Goal: Task Accomplishment & Management: Manage account settings

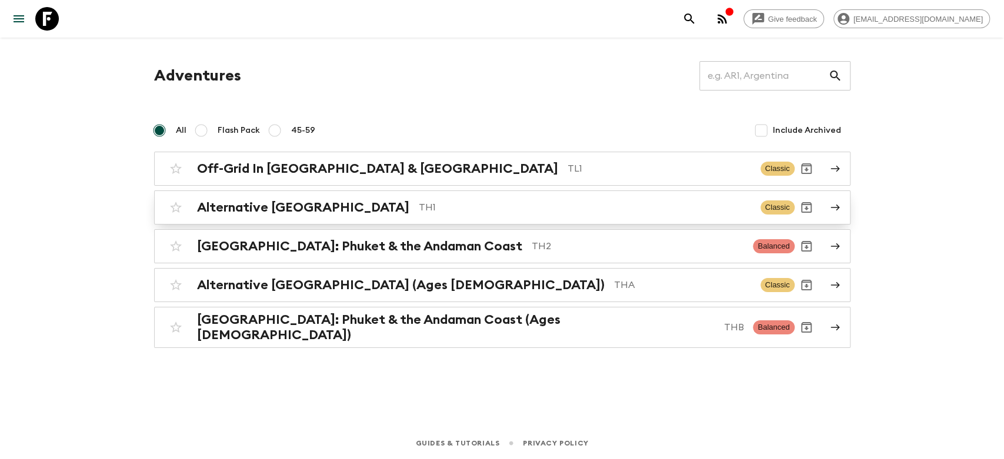
click at [230, 205] on h2 "Alternative [GEOGRAPHIC_DATA]" at bounding box center [303, 207] width 212 height 15
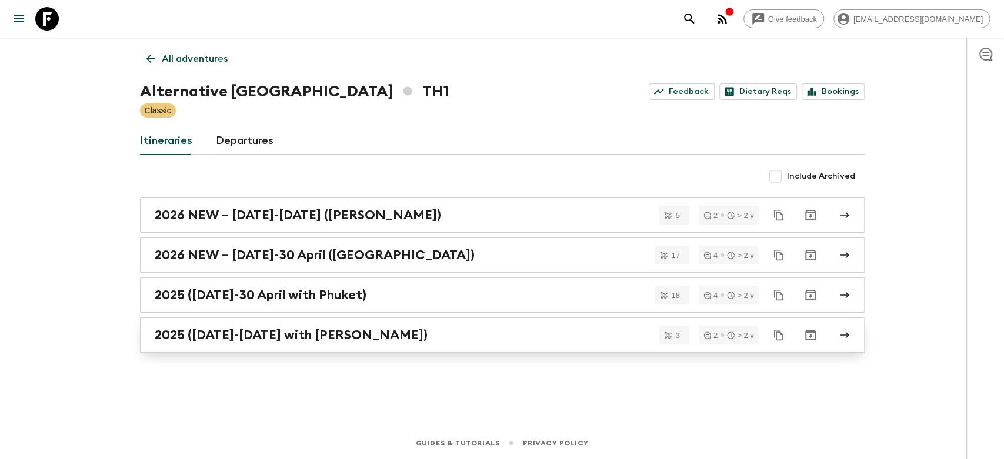
click at [384, 338] on h2 "2025 ([DATE]-[DATE] with [PERSON_NAME])" at bounding box center [291, 334] width 273 height 15
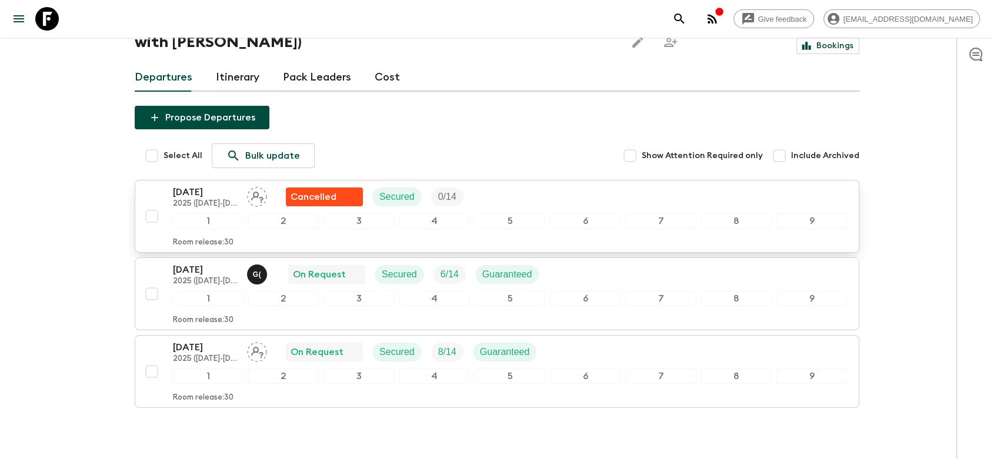
scroll to position [127, 0]
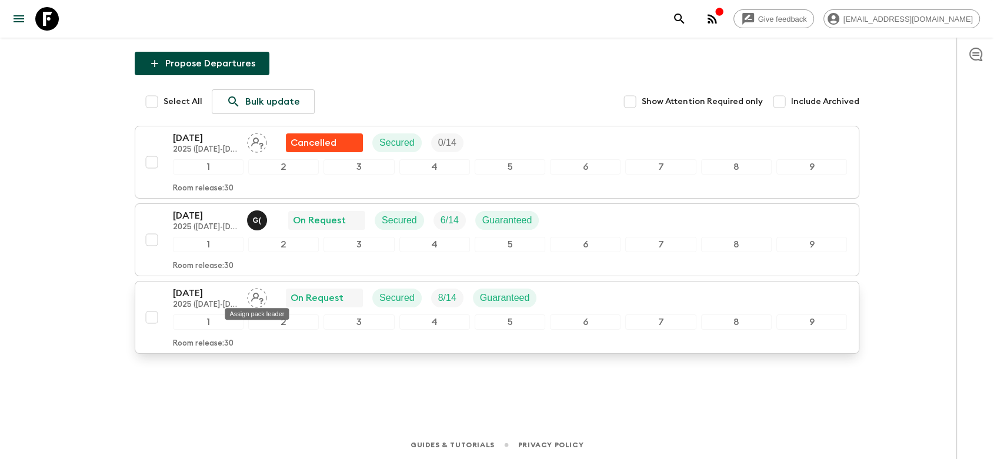
click at [258, 290] on icon "Assign pack leader" at bounding box center [257, 298] width 20 height 20
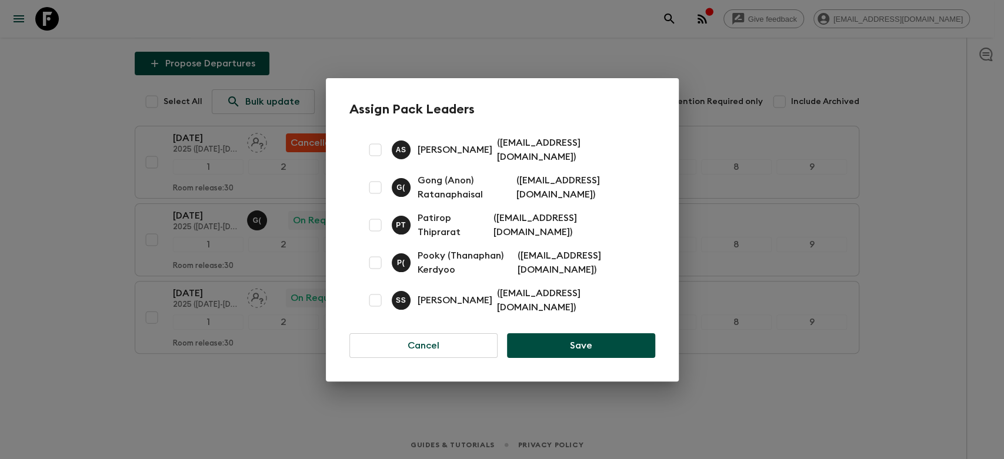
drag, startPoint x: 228, startPoint y: 402, endPoint x: 225, endPoint y: 387, distance: 14.9
click at [227, 400] on div "Assign Pack Leaders A S [PERSON_NAME] ( [EMAIL_ADDRESS][DOMAIN_NAME] ) G ( Gong…" at bounding box center [502, 229] width 1004 height 459
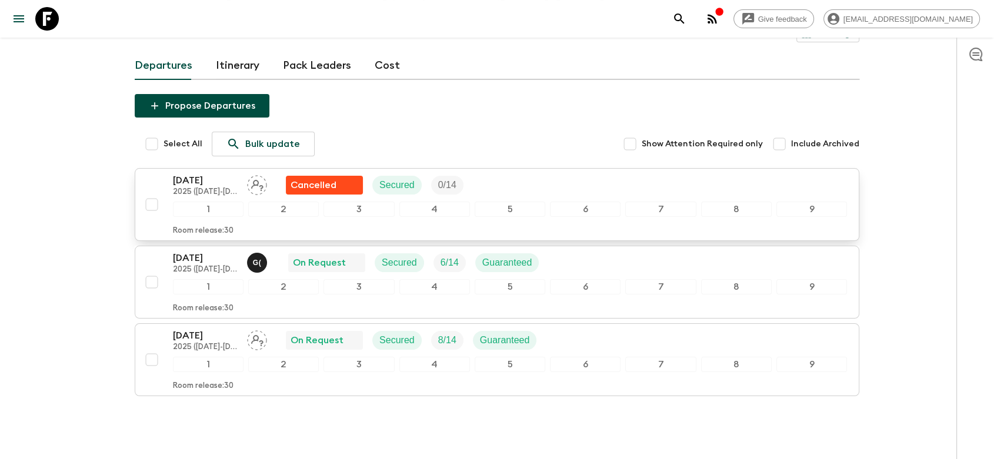
scroll to position [62, 0]
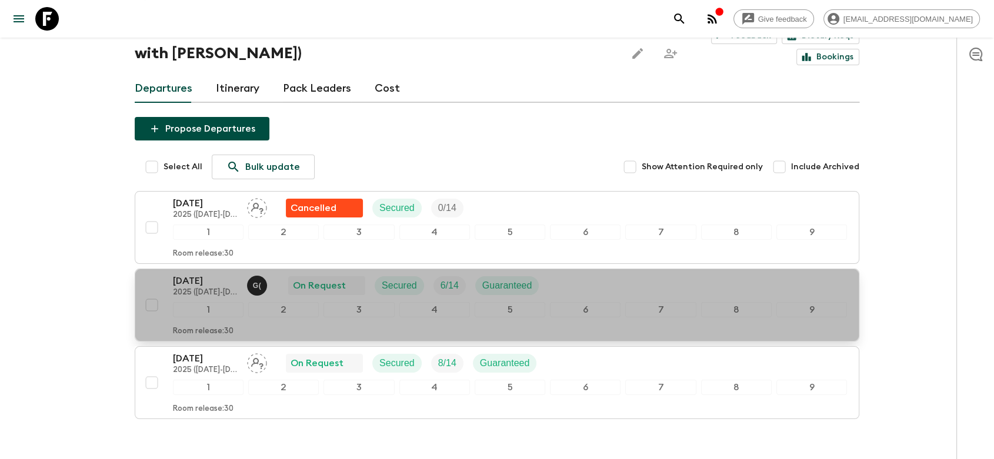
click at [623, 284] on div "[DATE] 2025 ([DATE]-[DATE] with [PERSON_NAME]) G ( On Request Secured 6 / 14 Gu…" at bounding box center [510, 286] width 674 height 24
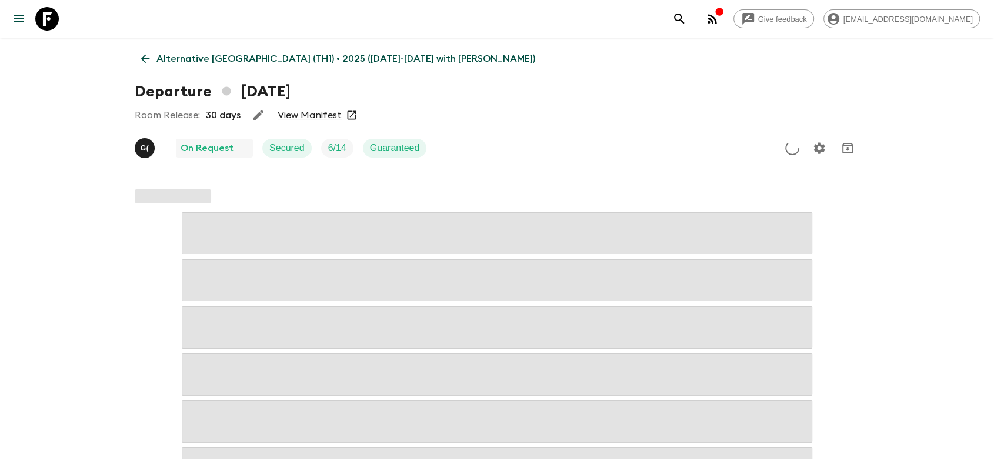
click at [505, 152] on div "G ( On Request Secured 6 / 14 Guaranteed" at bounding box center [497, 148] width 724 height 24
click at [300, 116] on link "View Manifest" at bounding box center [310, 115] width 64 height 12
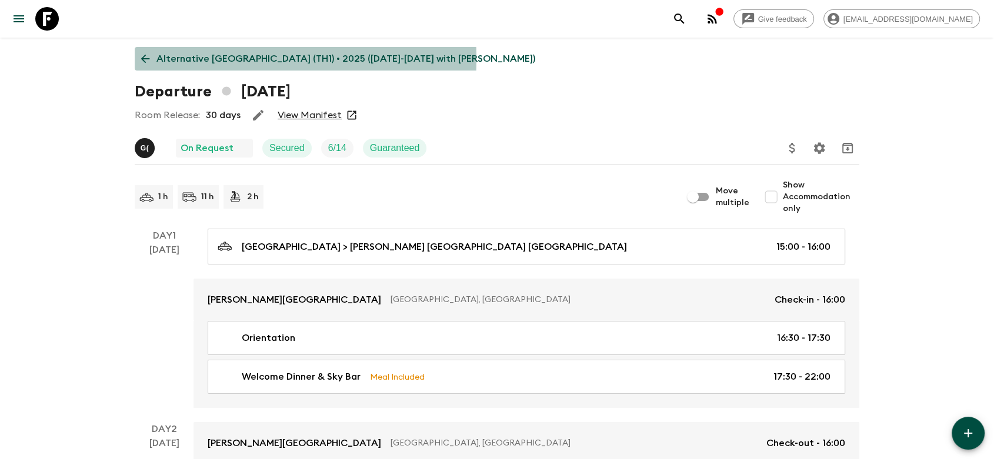
click at [148, 59] on icon at bounding box center [145, 59] width 9 height 9
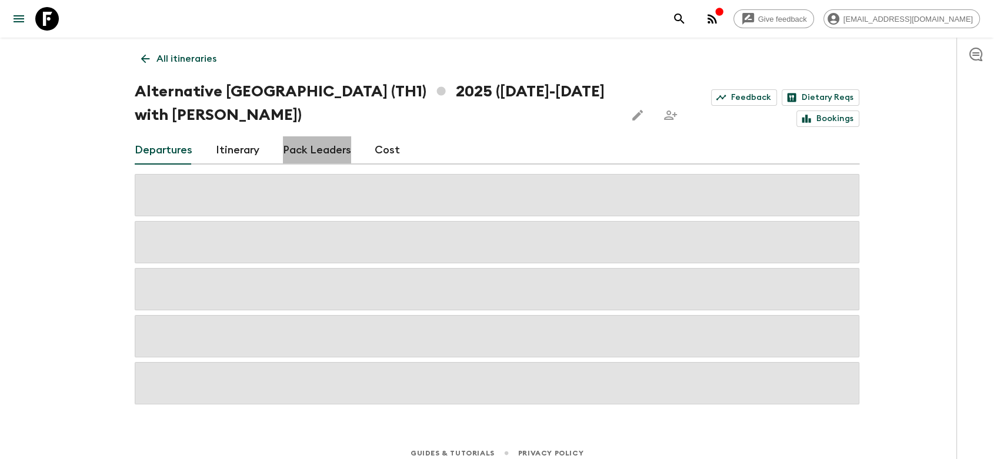
click at [328, 152] on link "Pack Leaders" at bounding box center [317, 150] width 68 height 28
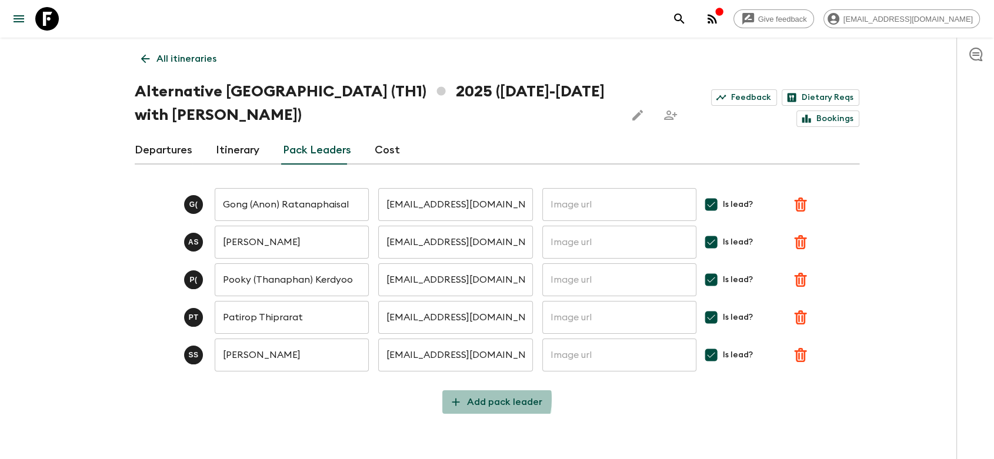
click at [479, 399] on p "Add pack leader" at bounding box center [504, 402] width 75 height 14
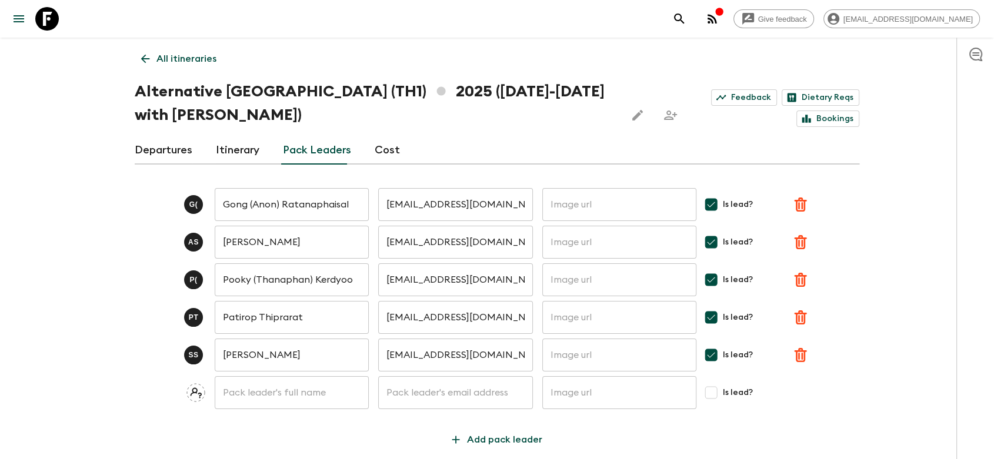
drag, startPoint x: 289, startPoint y: 419, endPoint x: 276, endPoint y: 392, distance: 30.2
click at [276, 392] on input "text" at bounding box center [292, 392] width 154 height 33
type input "l"
drag, startPoint x: 239, startPoint y: 395, endPoint x: 179, endPoint y: 395, distance: 60.6
click at [179, 395] on div "La ​ ​ ​ Is lead?" at bounding box center [497, 392] width 724 height 33
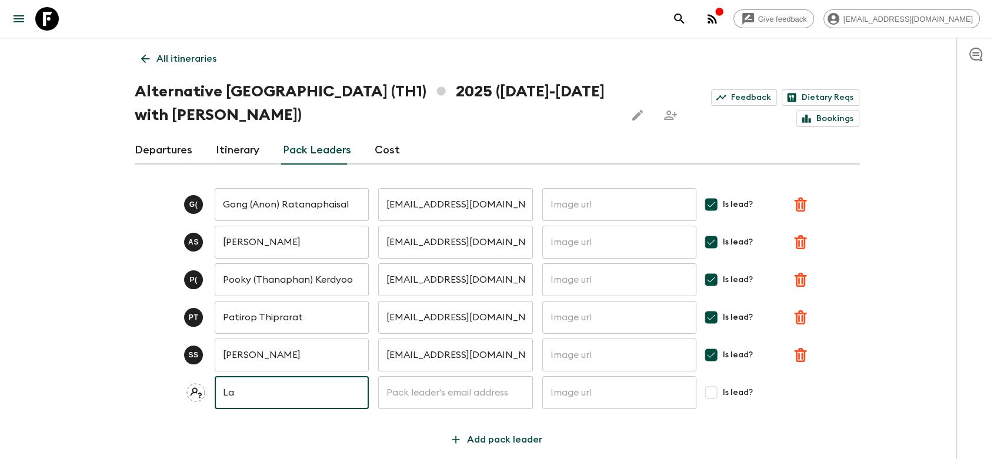
paste input "[PERSON_NAME]"
type input "[PERSON_NAME]"
click at [402, 399] on input "text" at bounding box center [455, 392] width 154 height 33
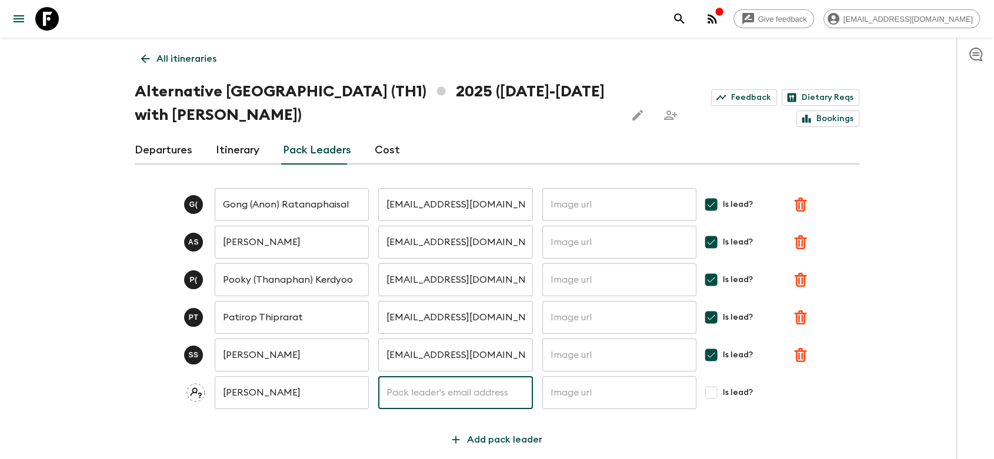
paste input "[EMAIL_ADDRESS][DOMAIN_NAME]"
click at [405, 396] on input "[EMAIL_ADDRESS][DOMAIN_NAME]" at bounding box center [455, 392] width 154 height 33
type input "[EMAIL_ADDRESS][DOMAIN_NAME]"
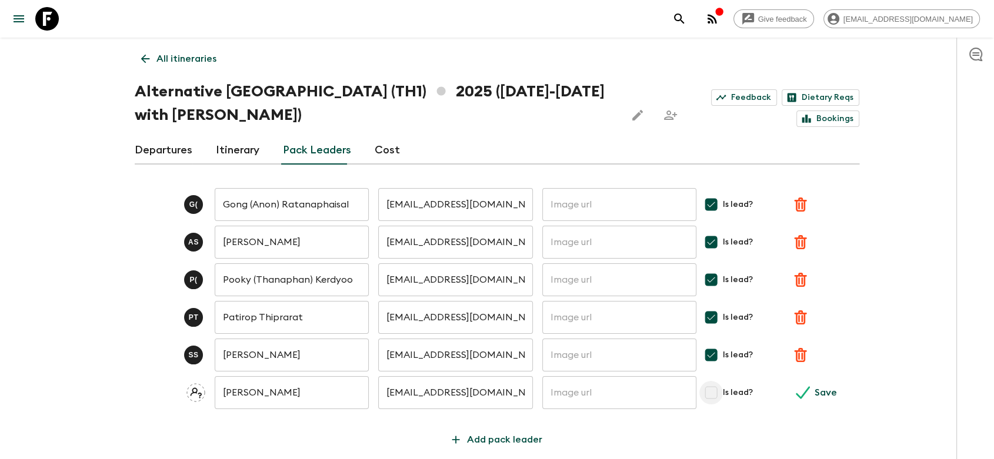
click at [714, 391] on input "Is lead?" at bounding box center [711, 393] width 24 height 24
checkbox input "true"
click at [810, 395] on button "Save" at bounding box center [817, 393] width 58 height 24
click at [163, 146] on link "Departures" at bounding box center [164, 150] width 58 height 28
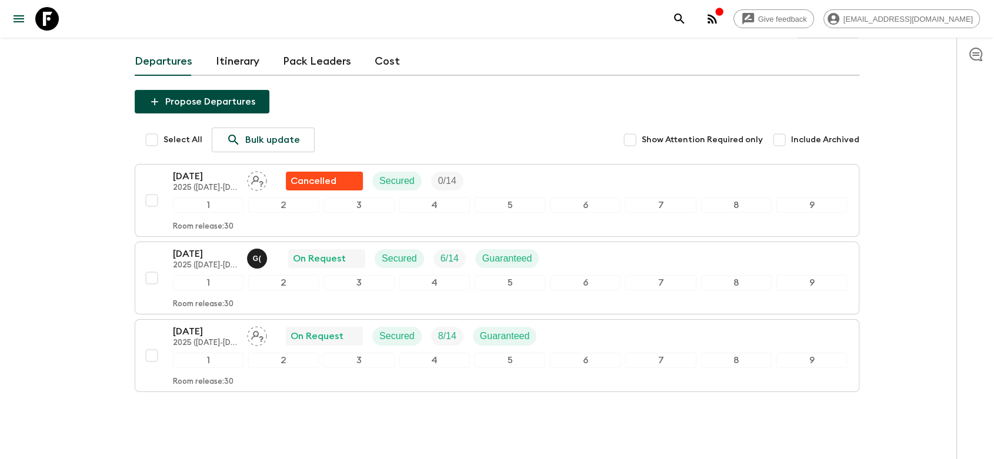
scroll to position [127, 0]
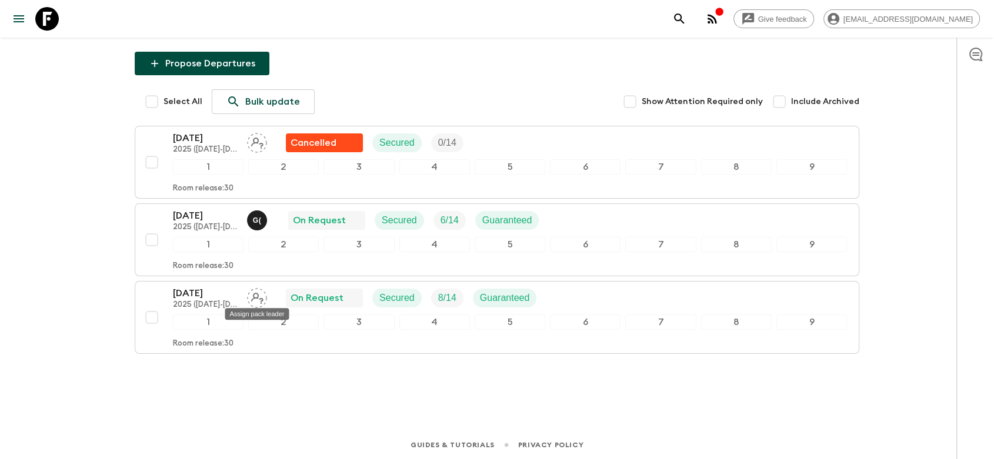
click at [255, 300] on div "Assign pack leader" at bounding box center [256, 310] width 66 height 21
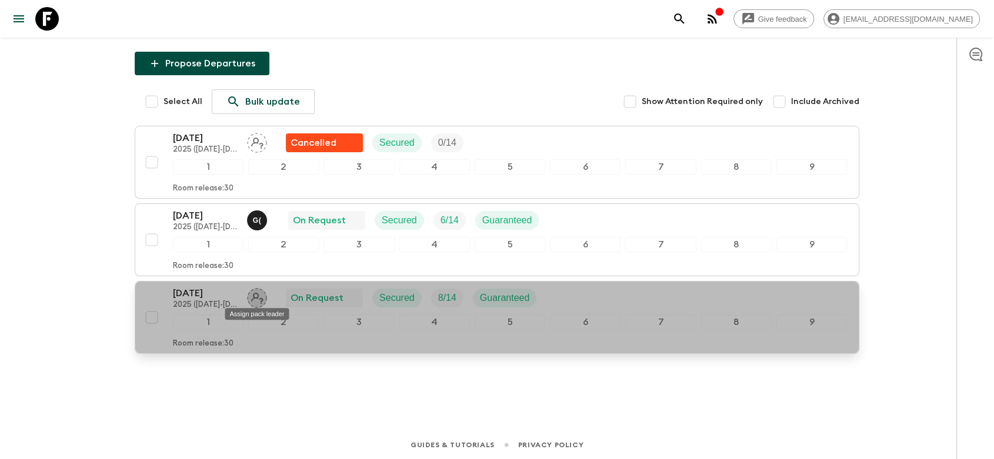
click at [256, 298] on icon "Assign pack leader" at bounding box center [257, 298] width 20 height 20
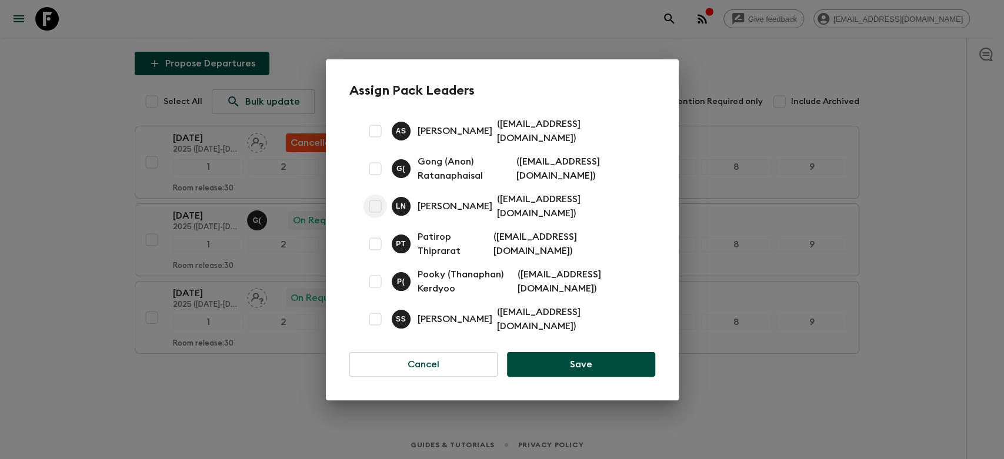
click at [375, 210] on input "checkbox" at bounding box center [375, 207] width 24 height 24
checkbox input "true"
click at [549, 352] on button "Save" at bounding box center [581, 364] width 148 height 25
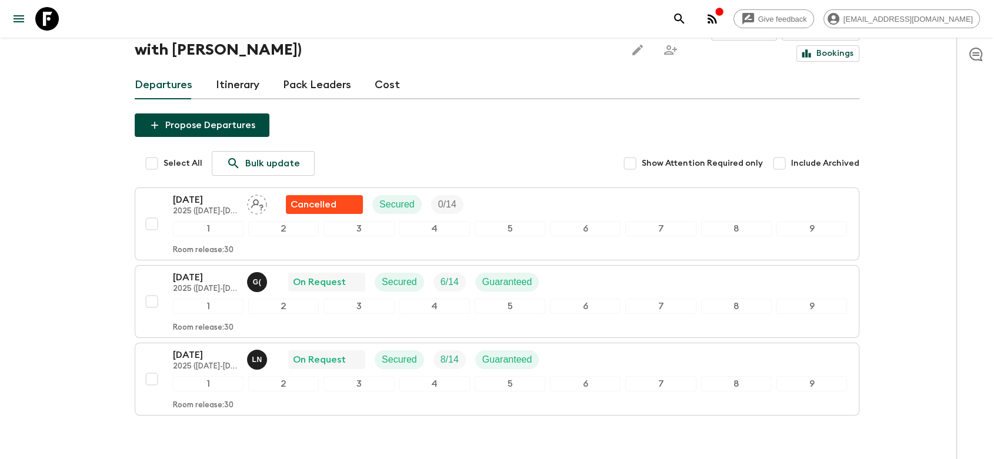
scroll to position [0, 0]
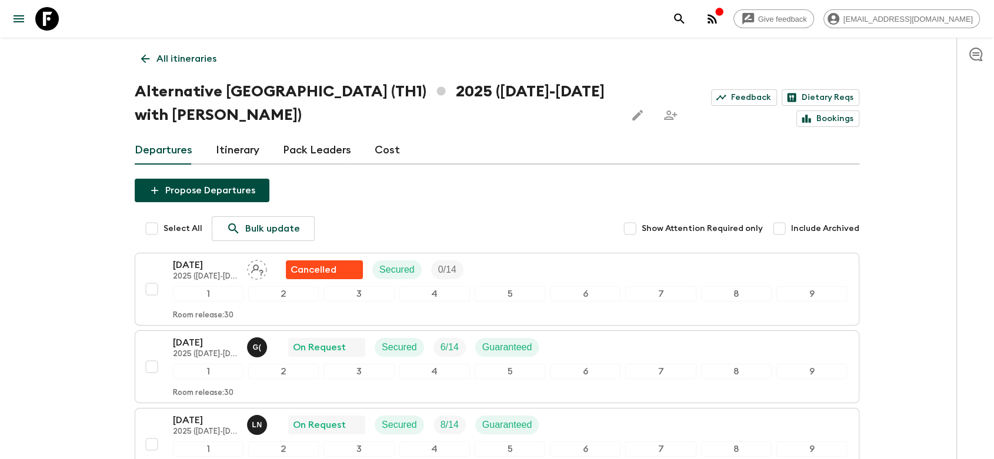
click at [148, 54] on icon at bounding box center [145, 58] width 13 height 13
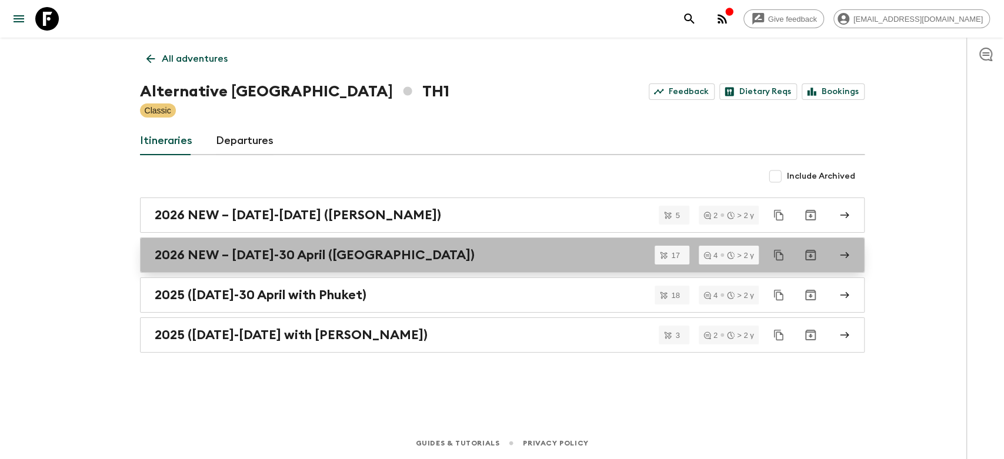
click at [268, 253] on h2 "2026 NEW – [DATE]-30 April ([GEOGRAPHIC_DATA])" at bounding box center [315, 255] width 320 height 15
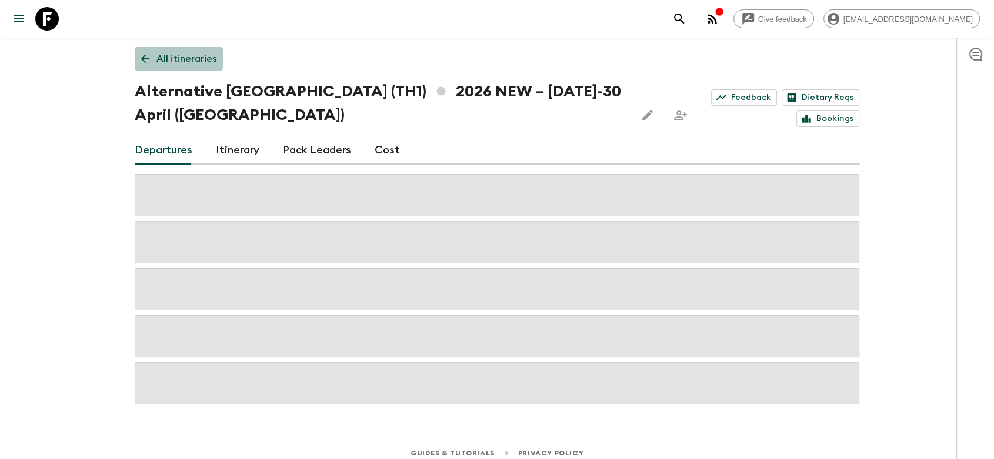
click at [148, 51] on link "All itineraries" at bounding box center [179, 59] width 88 height 24
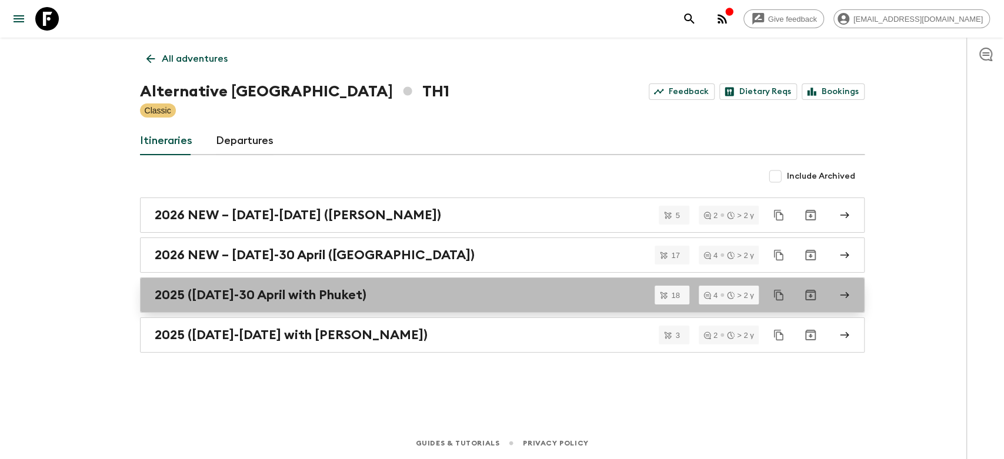
click at [263, 296] on h2 "2025 ([DATE]-30 April with Phuket)" at bounding box center [261, 295] width 212 height 15
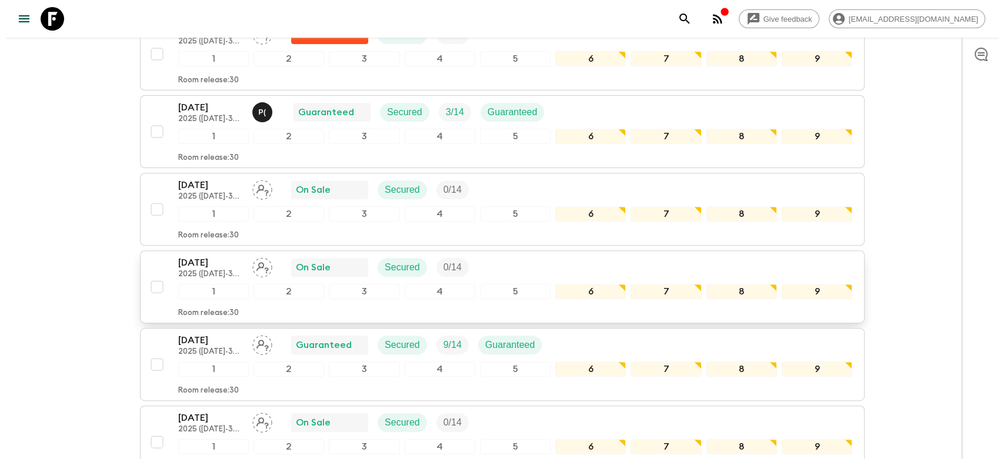
scroll to position [392, 0]
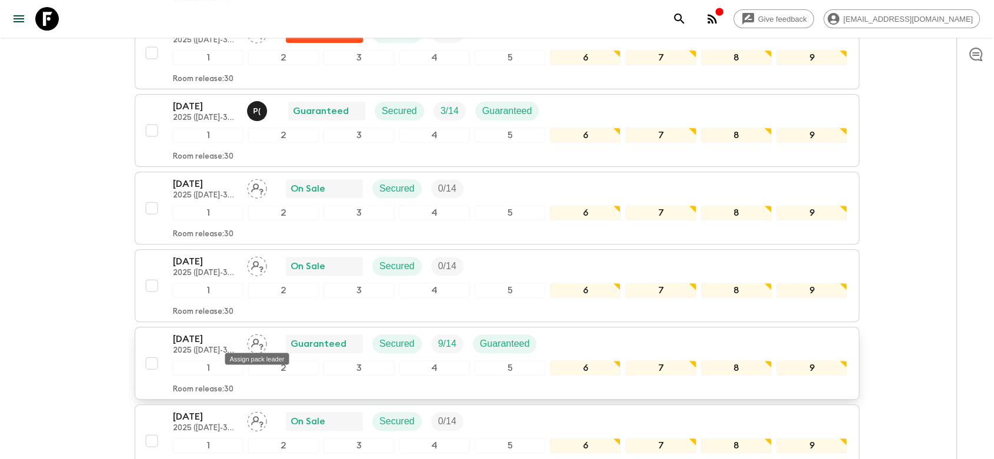
click at [259, 339] on icon "Assign pack leader" at bounding box center [257, 344] width 20 height 20
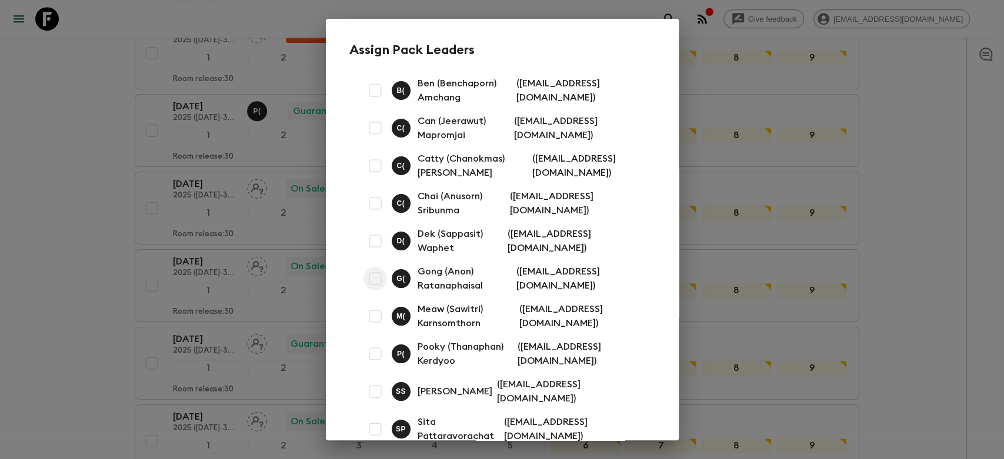
click at [367, 279] on input "checkbox" at bounding box center [375, 279] width 24 height 24
checkbox input "true"
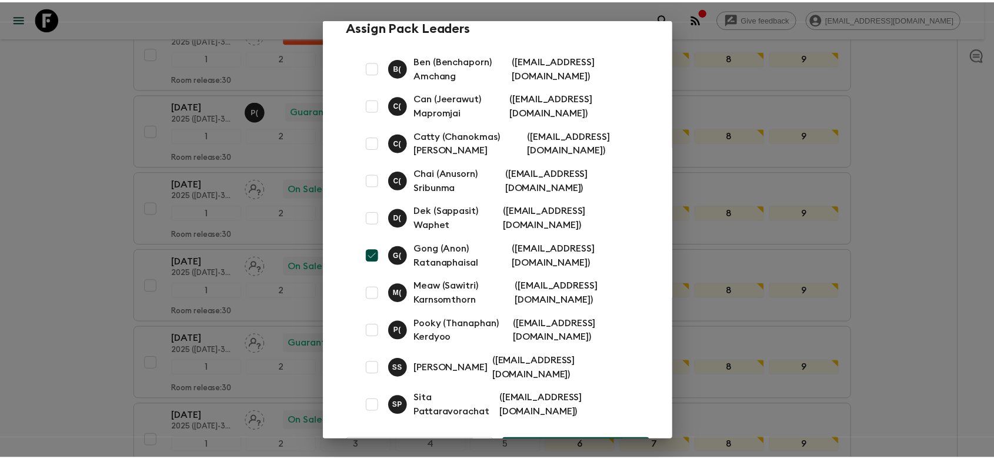
scroll to position [60, 0]
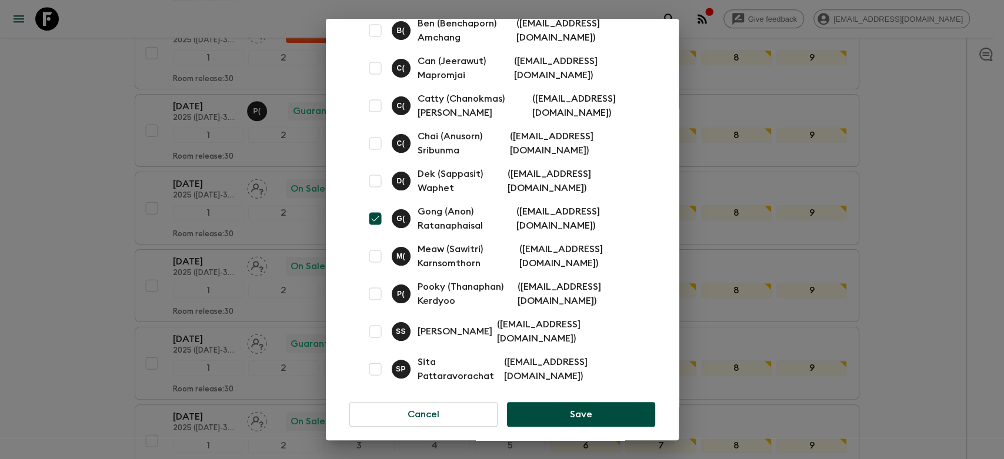
click at [554, 403] on button "Save" at bounding box center [581, 414] width 148 height 25
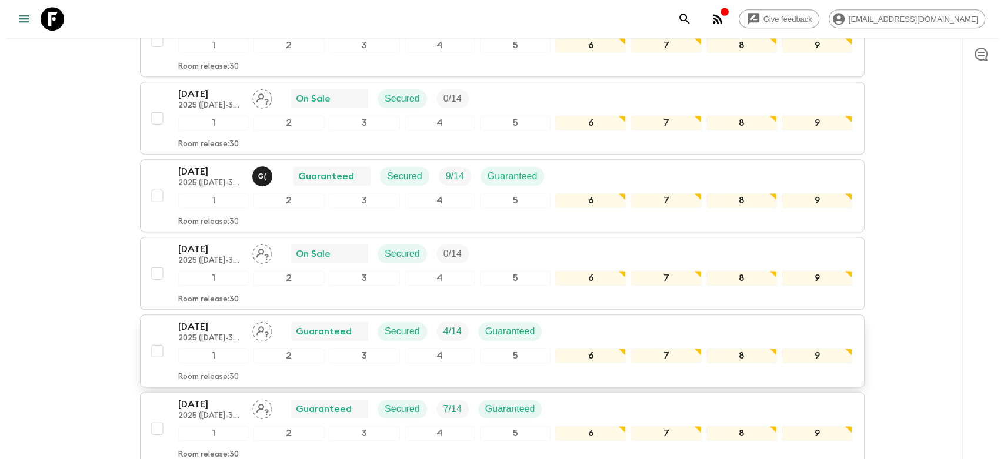
scroll to position [588, 0]
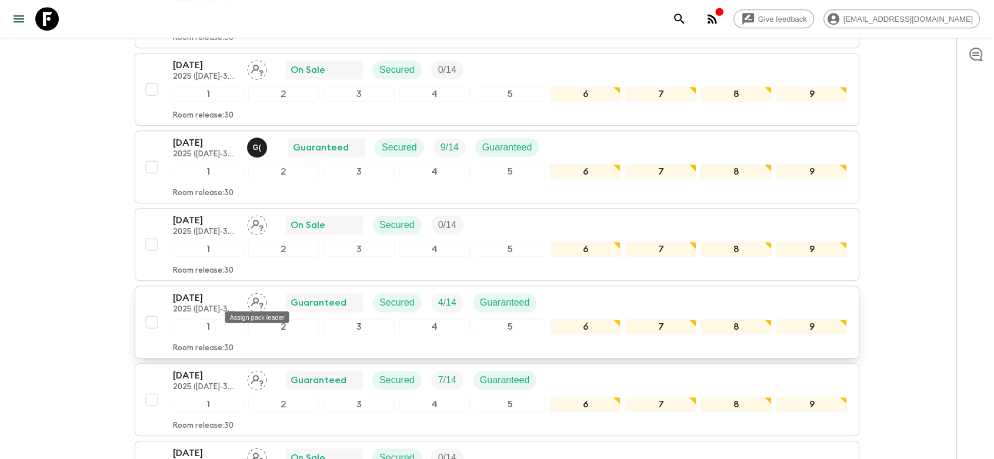
click at [253, 298] on icon "Assign pack leader" at bounding box center [257, 303] width 12 height 11
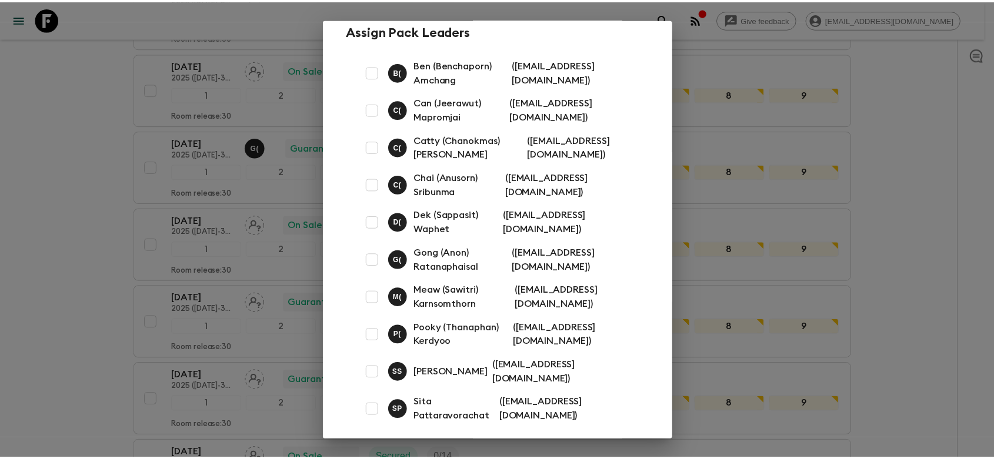
scroll to position [0, 0]
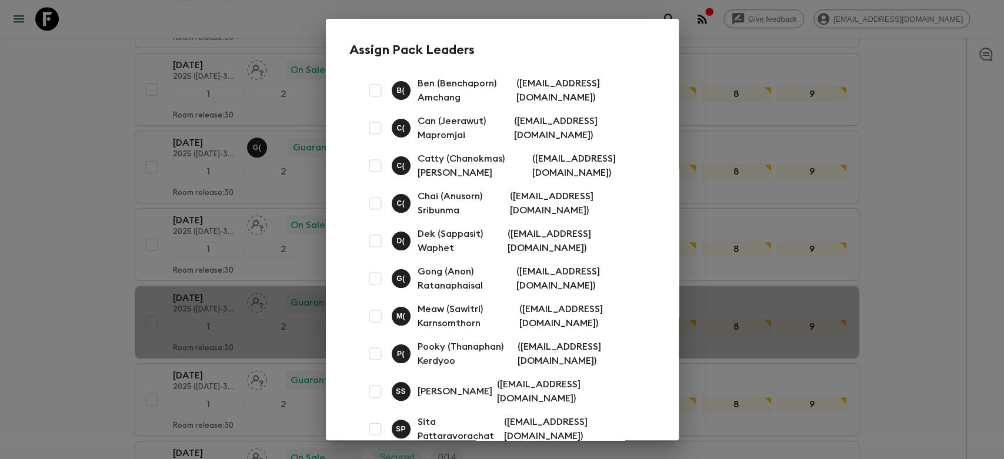
click at [99, 262] on div "Assign Pack Leaders B ( Ben (Benchaporn) Amchang ( [EMAIL_ADDRESS][DOMAIN_NAME]…" at bounding box center [502, 229] width 1004 height 459
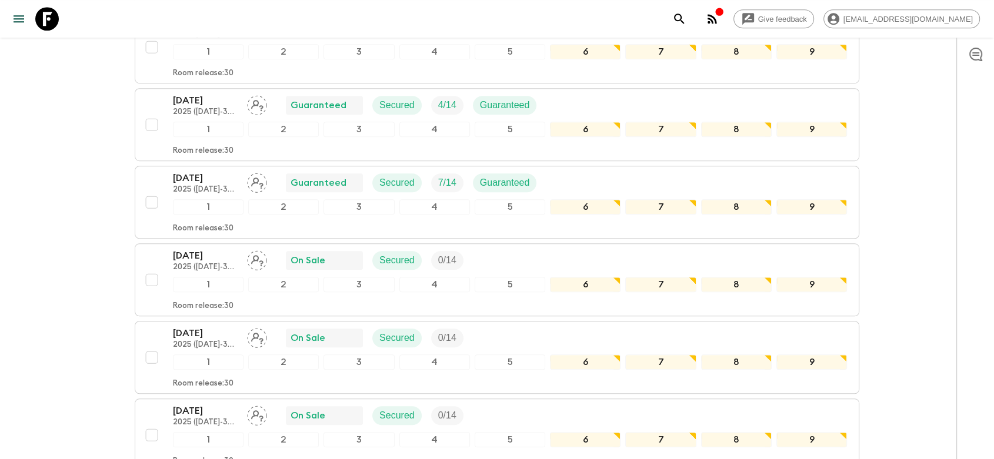
scroll to position [784, 0]
